Goal: Transaction & Acquisition: Purchase product/service

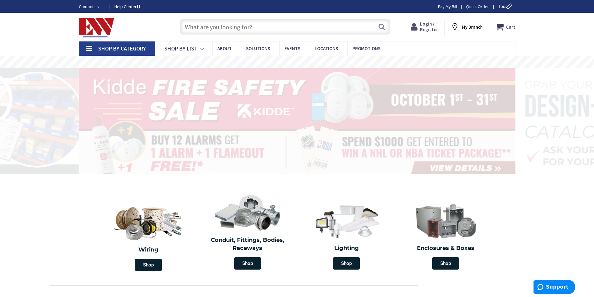
click at [432, 31] on span "Login / Register" at bounding box center [429, 27] width 18 height 12
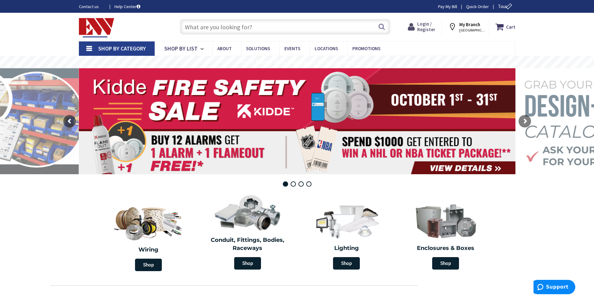
click at [428, 24] on span "Login / Register" at bounding box center [426, 27] width 18 height 12
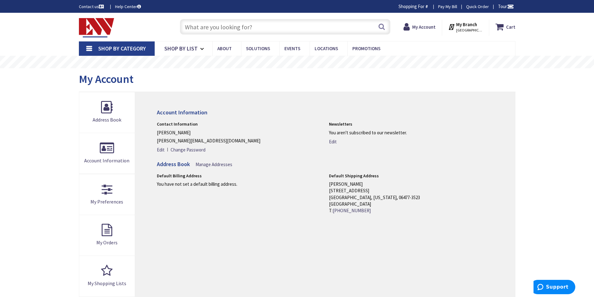
click at [224, 30] on input "text" at bounding box center [285, 27] width 210 height 16
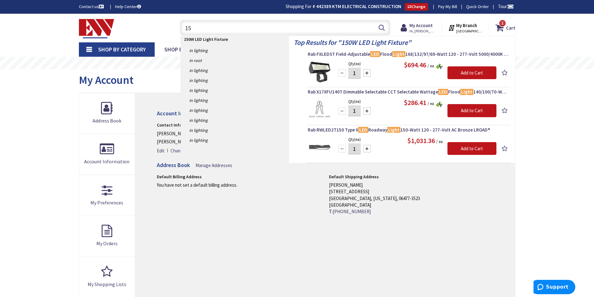
type input "1"
